Goal: Information Seeking & Learning: Find contact information

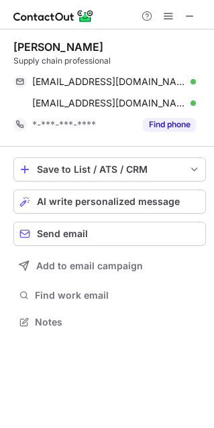
scroll to position [312, 214]
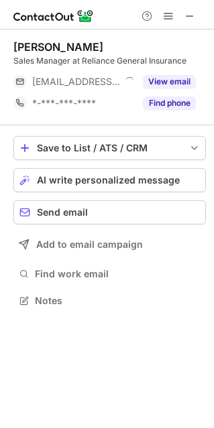
scroll to position [7, 7]
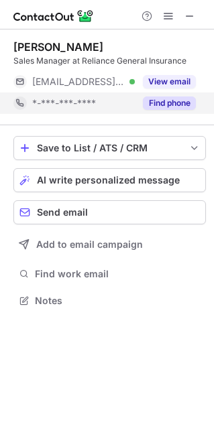
click at [170, 101] on button "Find phone" at bounding box center [169, 103] width 53 height 13
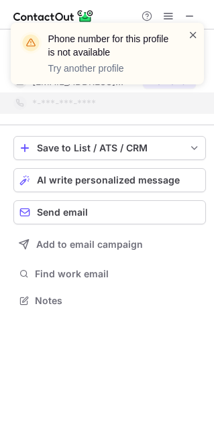
click at [195, 33] on span at bounding box center [193, 34] width 11 height 13
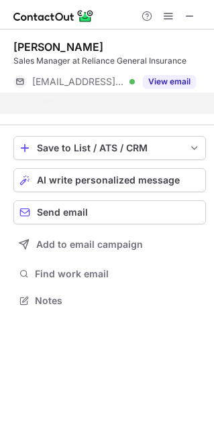
click at [183, 82] on div "Phone number for this profile is not available Try another profile" at bounding box center [107, 54] width 193 height 62
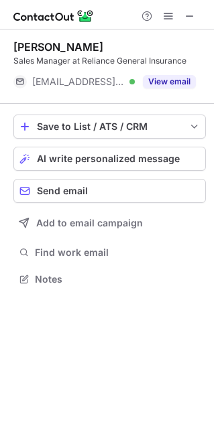
scroll to position [270, 214]
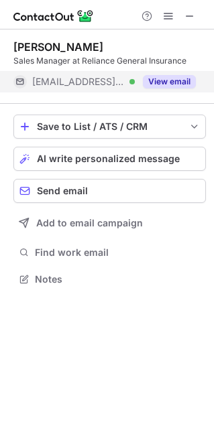
click at [179, 82] on button "View email" at bounding box center [169, 81] width 53 height 13
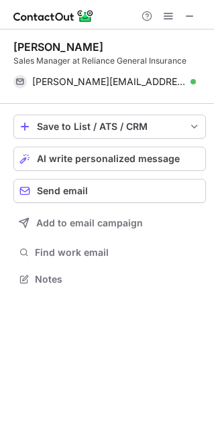
click at [45, 104] on div "Save to List / ATS / CRM List Select Lever Connect Greenhouse Connect Salesforc…" at bounding box center [109, 202] width 192 height 196
